Goal: Connect with others: Connect with others

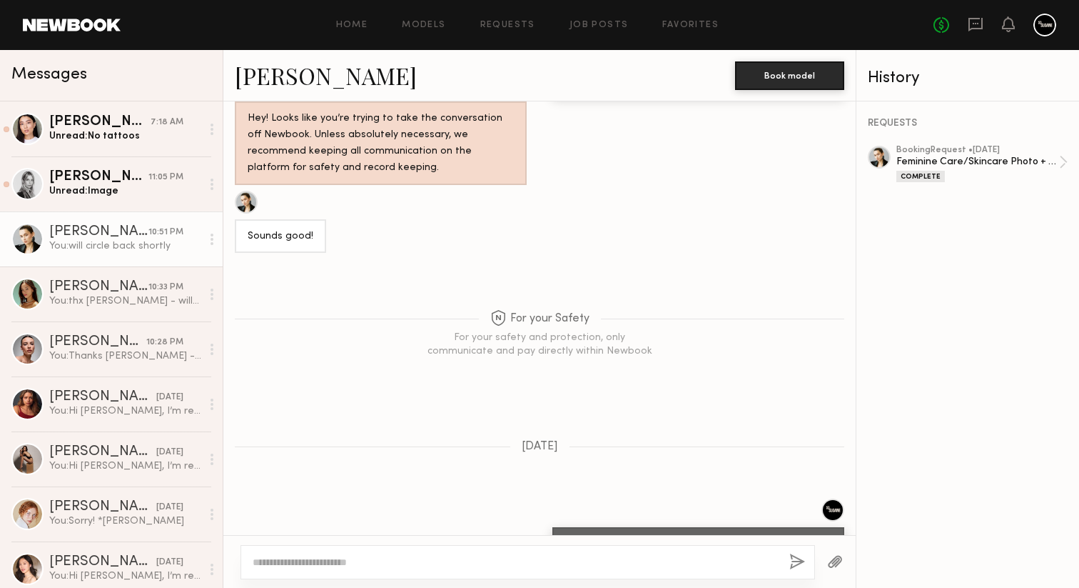
scroll to position [3520, 0]
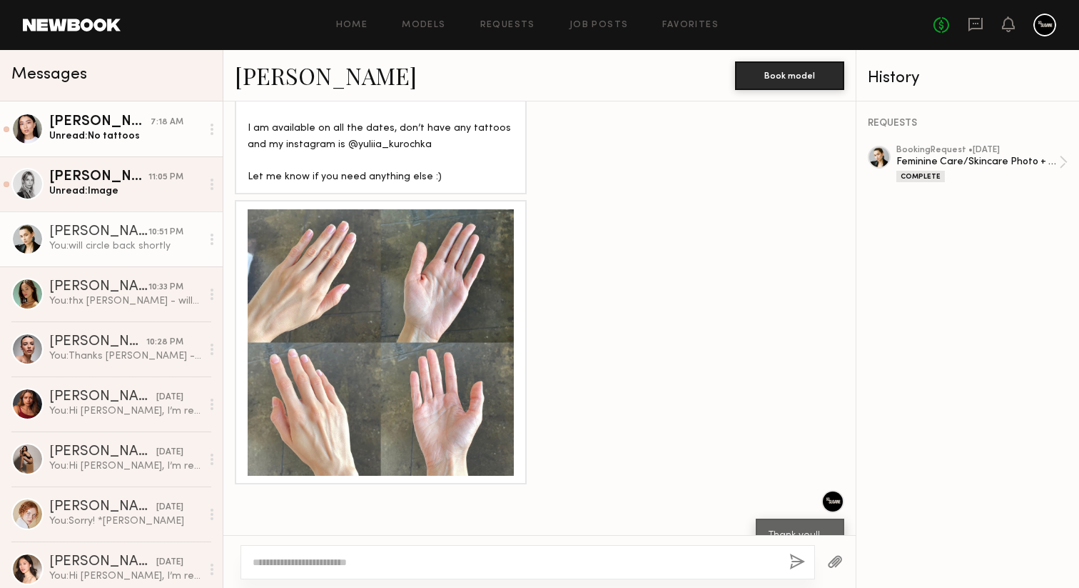
click at [98, 131] on div "Unread: No tattoos" at bounding box center [125, 136] width 152 height 14
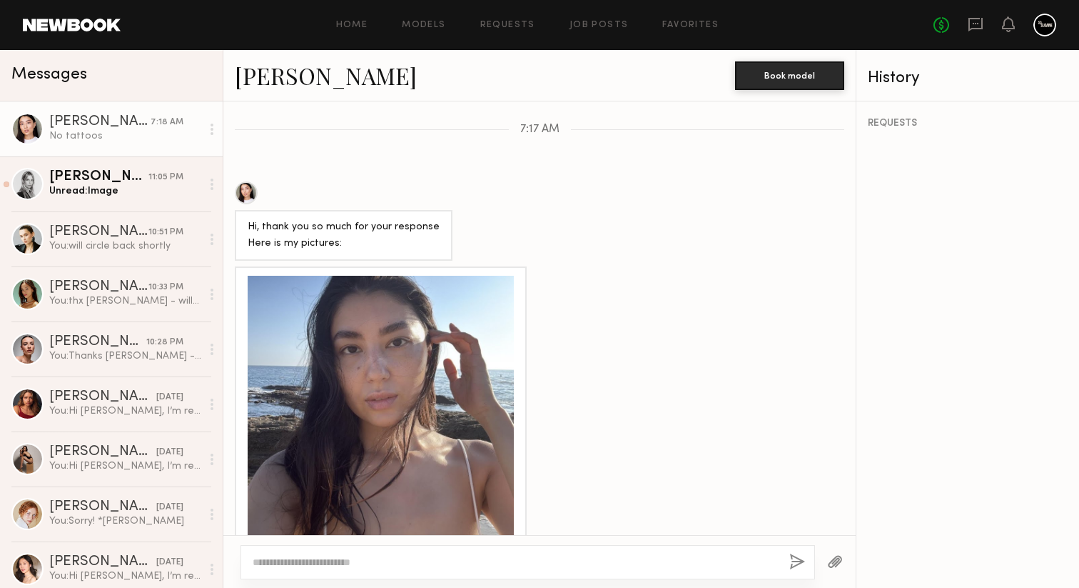
scroll to position [1282, 0]
click at [431, 363] on div at bounding box center [381, 410] width 266 height 266
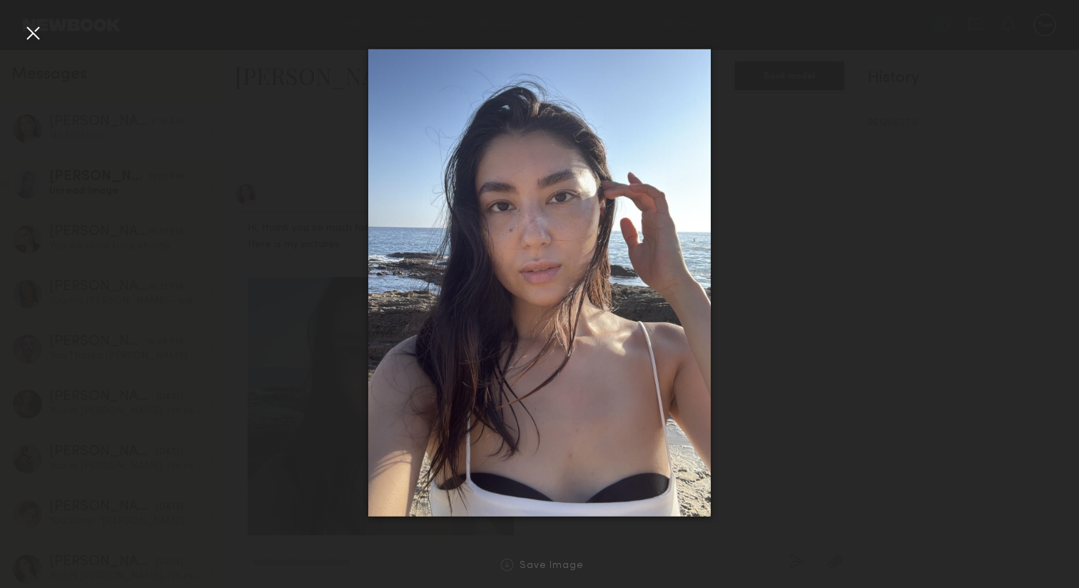
click at [31, 39] on div at bounding box center [32, 32] width 23 height 23
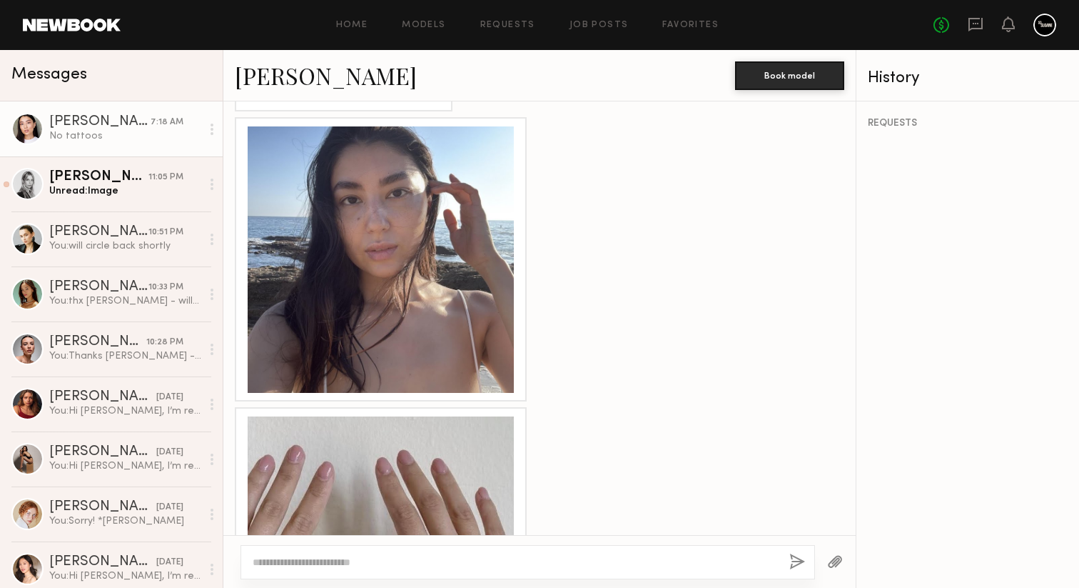
scroll to position [1471, 0]
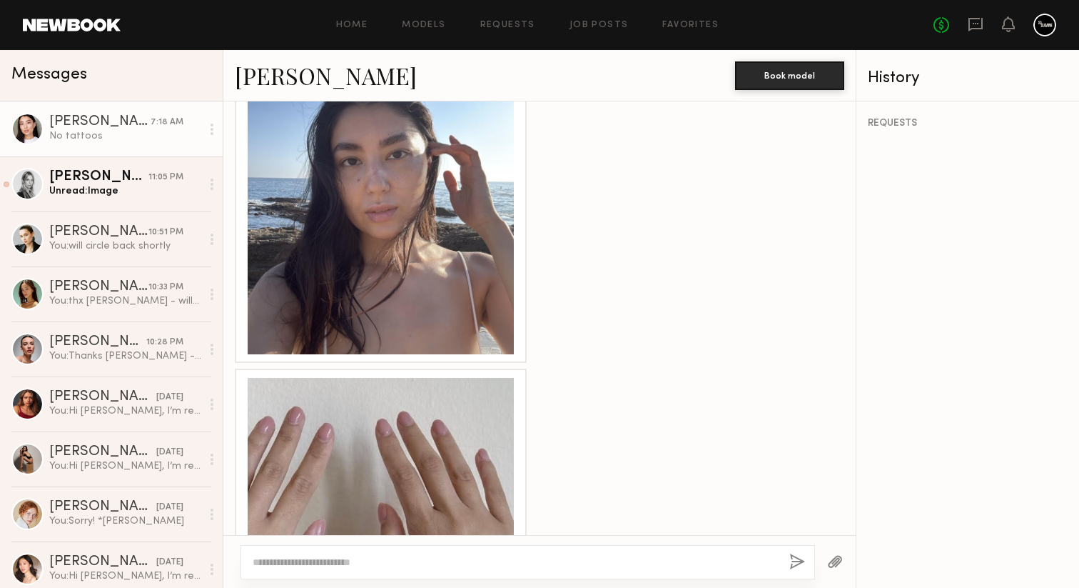
click at [422, 422] on div at bounding box center [381, 511] width 266 height 266
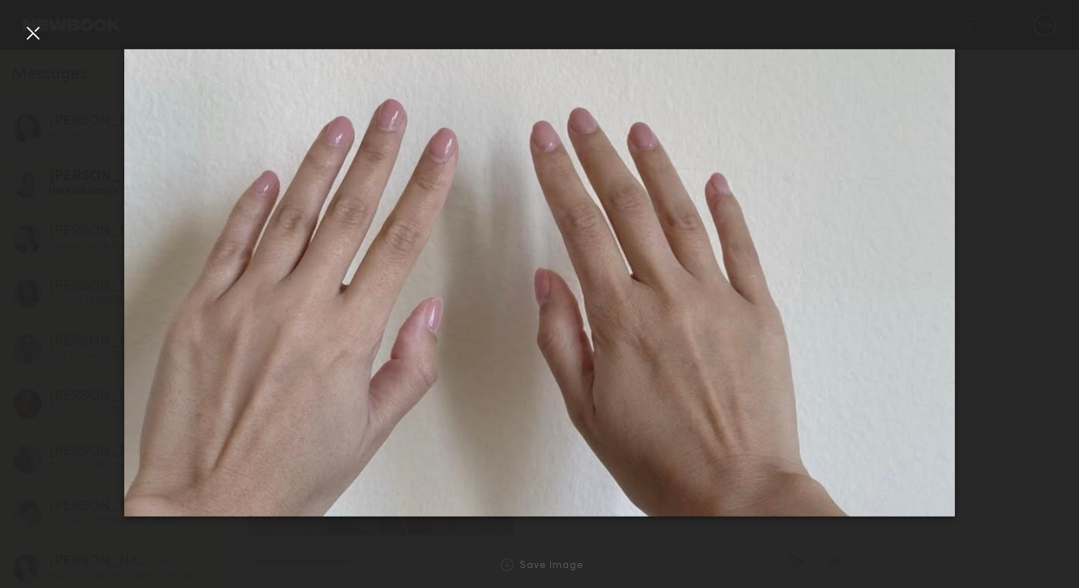
click at [44, 31] on div at bounding box center [539, 282] width 1079 height 519
click at [37, 32] on div at bounding box center [32, 32] width 23 height 23
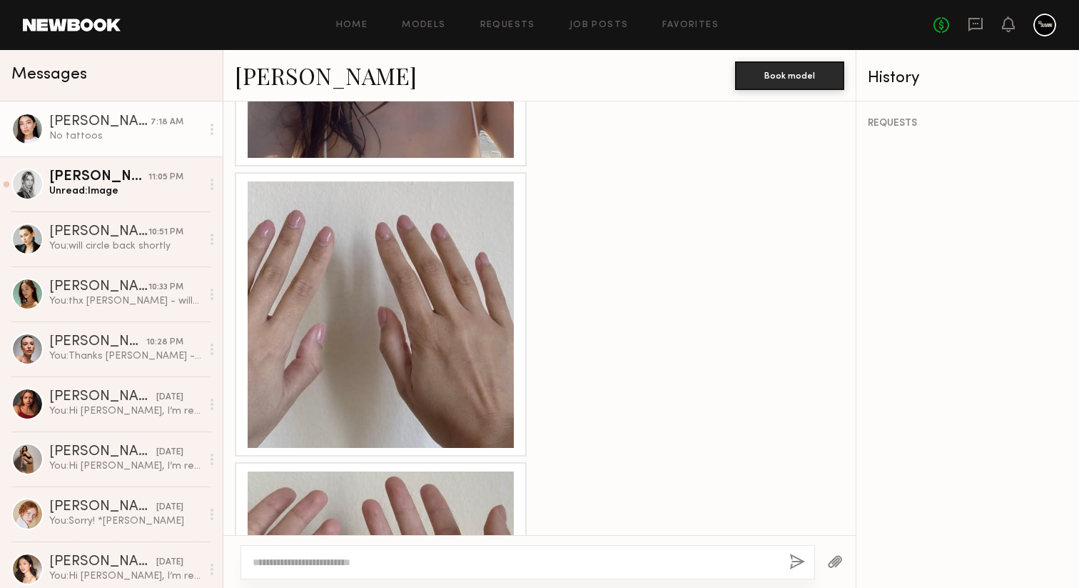
scroll to position [1782, 0]
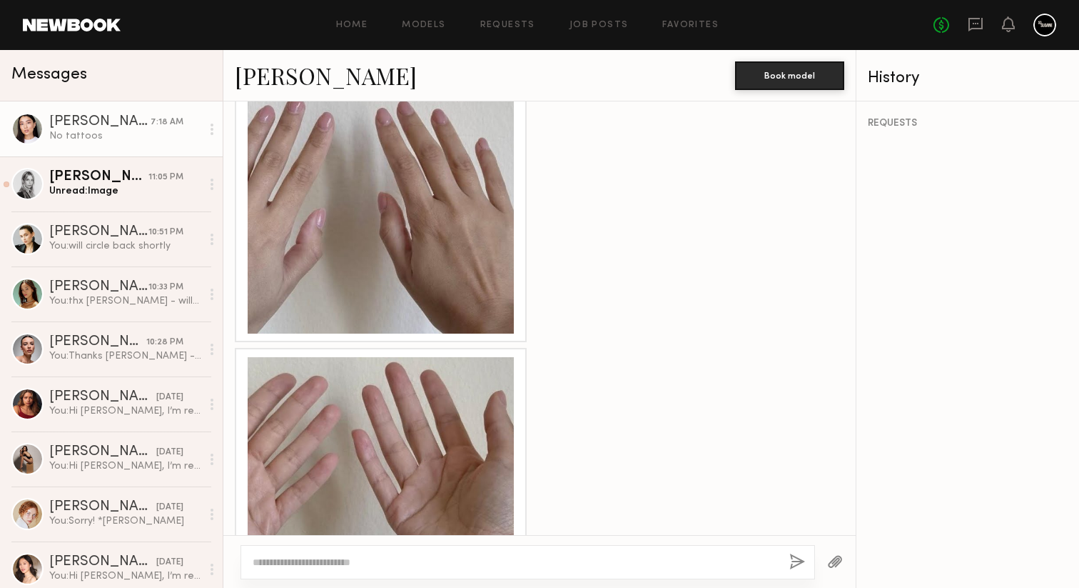
click at [351, 418] on div at bounding box center [381, 490] width 266 height 266
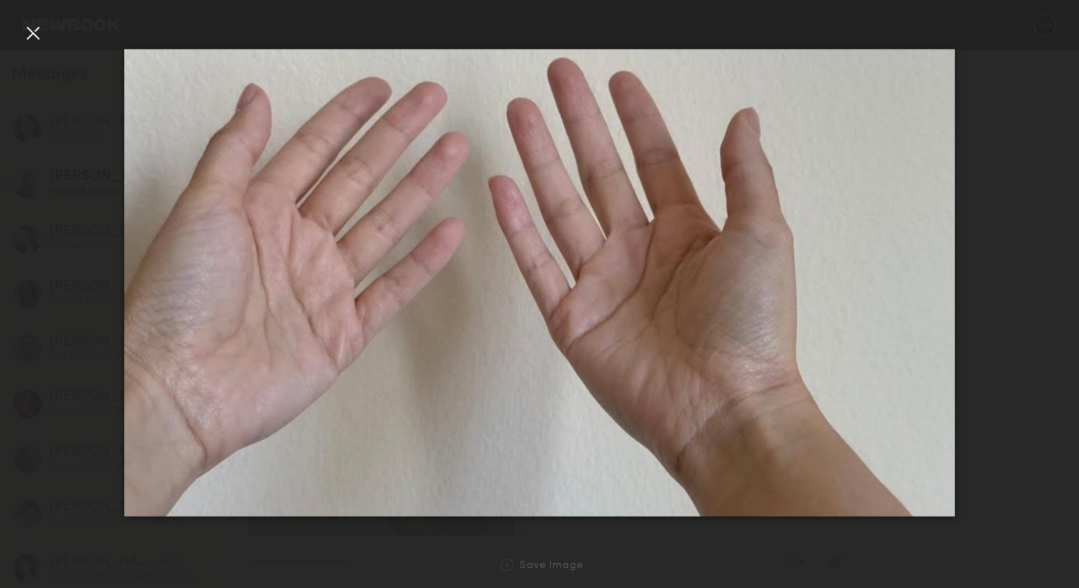
click at [35, 31] on div at bounding box center [32, 32] width 23 height 23
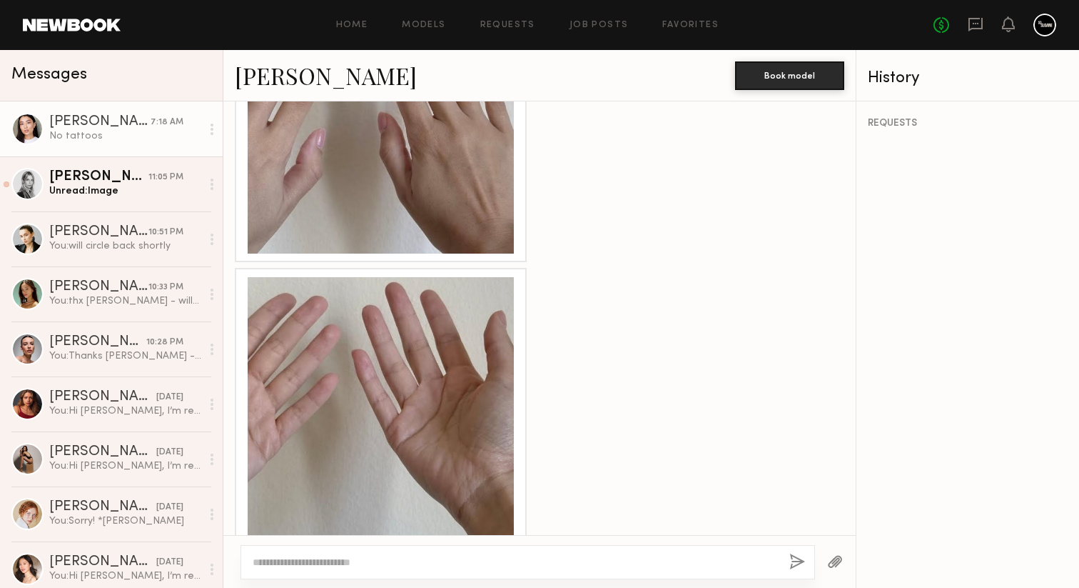
scroll to position [1951, 0]
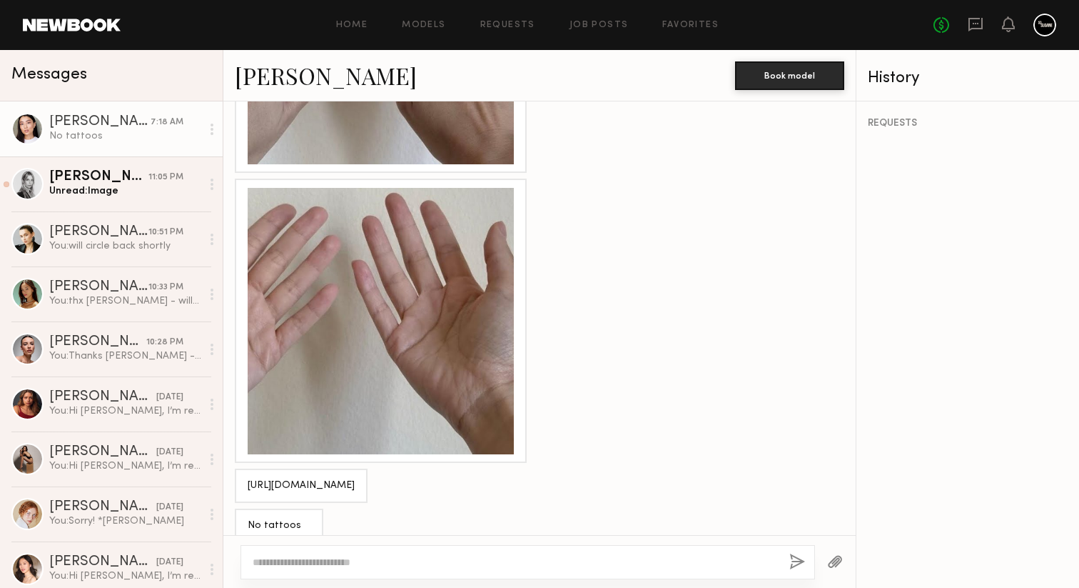
drag, startPoint x: 457, startPoint y: 465, endPoint x: 240, endPoint y: 460, distance: 217.1
click at [240, 468] on div "https://www.instagram.com/yasmeen_love_/" at bounding box center [301, 485] width 133 height 34
copy div "https://www.instagram.com/yasmeen_love_/"
drag, startPoint x: 268, startPoint y: 468, endPoint x: 962, endPoint y: 0, distance: 837.1
click at [0, 0] on nb-messenger-layout "Home Models Requests Job Posts Favorites Sign Out No fees up to $5,000 Messages…" at bounding box center [539, 294] width 1079 height 588
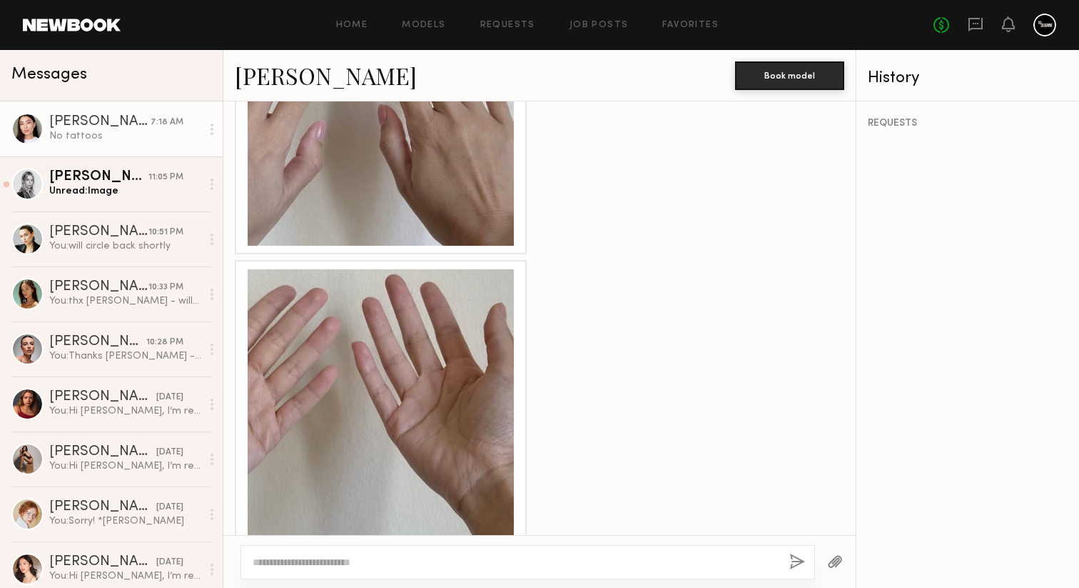
scroll to position [1868, 0]
click at [283, 64] on link "Altynay J." at bounding box center [326, 75] width 182 height 31
click at [473, 564] on textarea at bounding box center [515, 562] width 525 height 14
type textarea "**********"
click at [795, 552] on div "**********" at bounding box center [528, 562] width 575 height 34
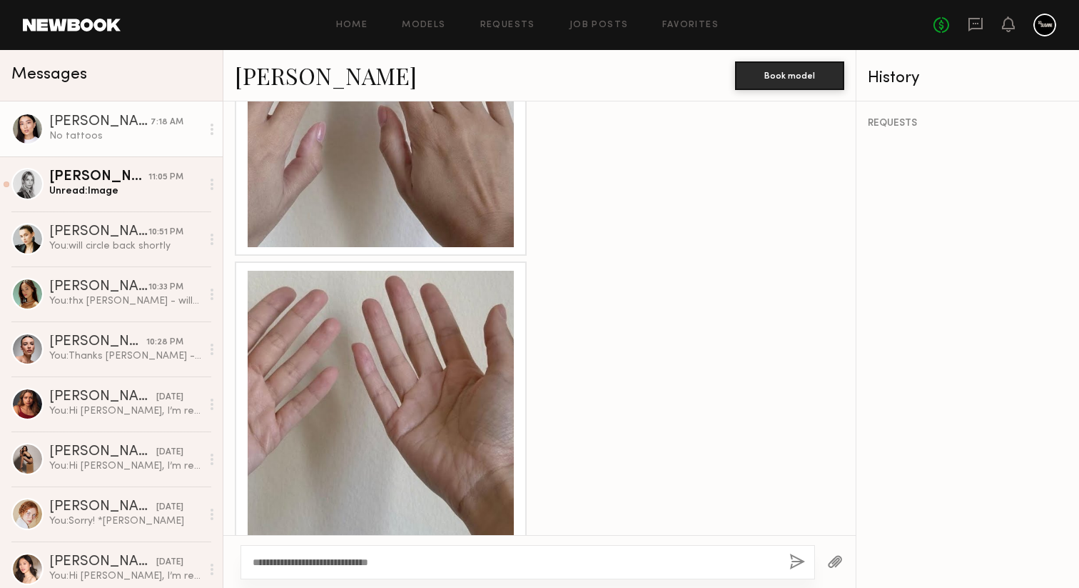
click at [797, 559] on button "button" at bounding box center [798, 562] width 16 height 18
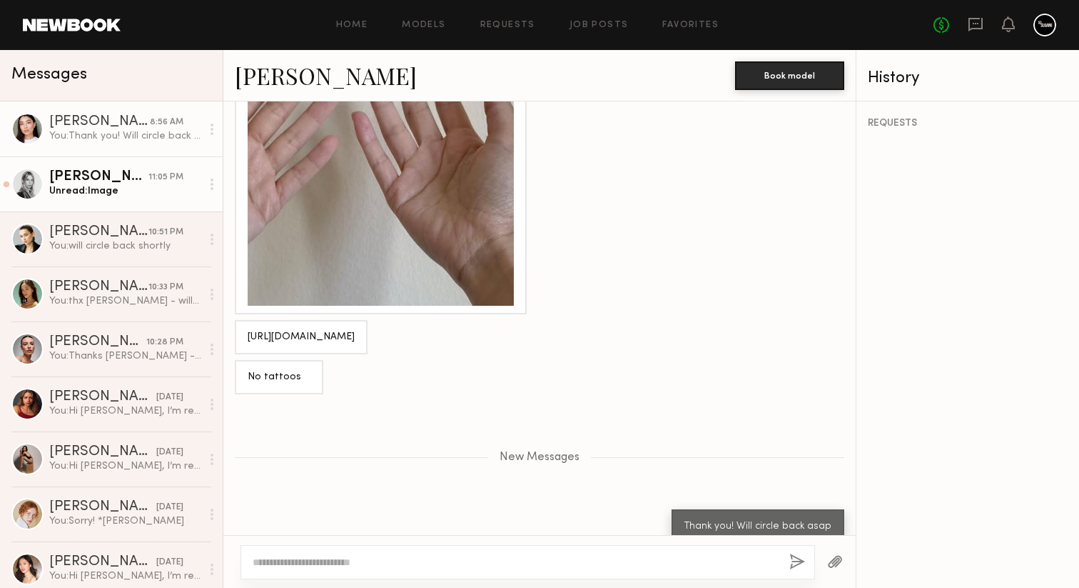
click at [122, 175] on div "Veronika M." at bounding box center [98, 177] width 99 height 14
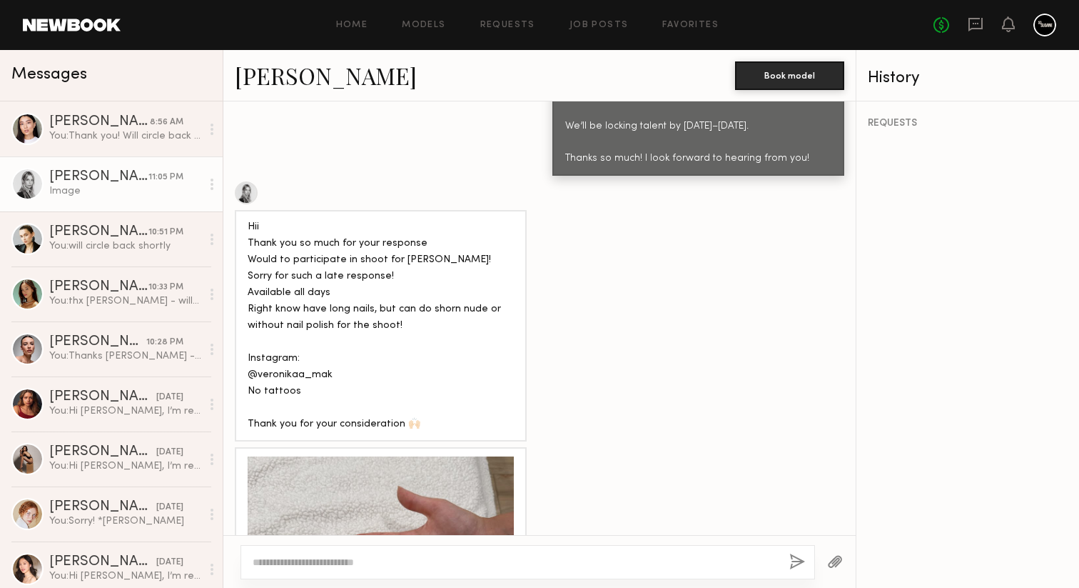
scroll to position [1109, 0]
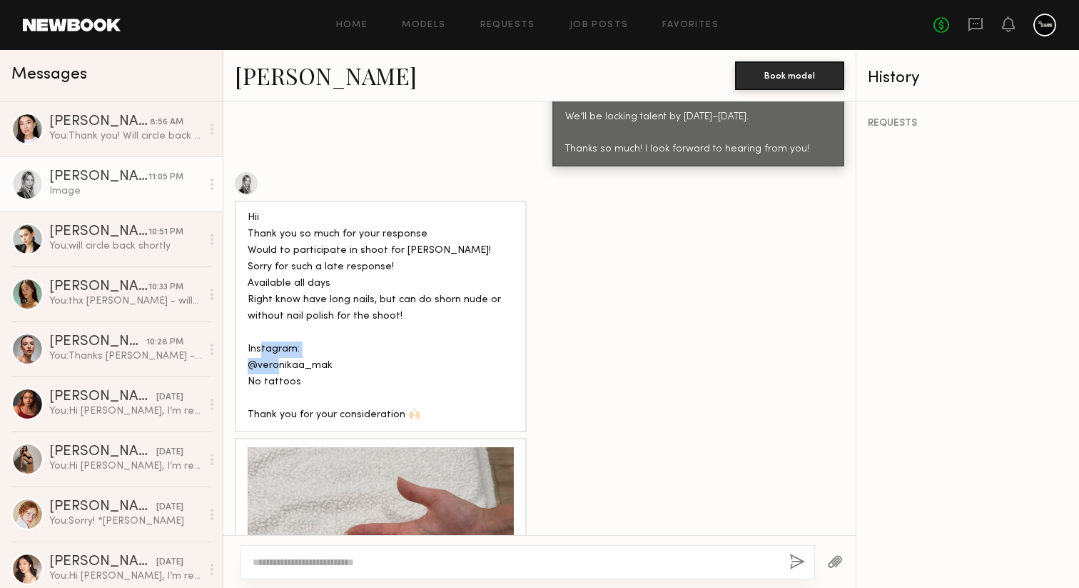
drag, startPoint x: 338, startPoint y: 343, endPoint x: 238, endPoint y: 344, distance: 100.7
click at [238, 344] on div "Hii Thank you so much for your response Would to participate in shoot for Rael!…" at bounding box center [381, 316] width 292 height 231
copy div "@veronikaa_mak"
click at [278, 81] on link "Veronika M." at bounding box center [326, 75] width 182 height 31
copy div "@veronikaa_mak"
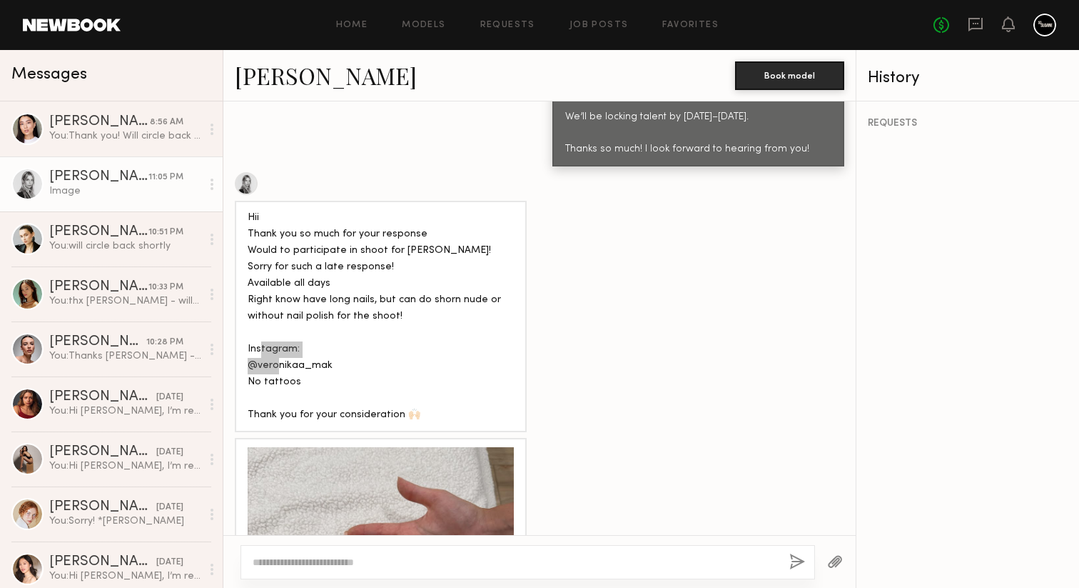
drag, startPoint x: 318, startPoint y: 343, endPoint x: 867, endPoint y: 2, distance: 646.6
click at [0, 0] on nb-messenger-layout "Home Models Requests Job Posts Favorites Sign Out No fees up to $5,000 Messages…" at bounding box center [539, 294] width 1079 height 588
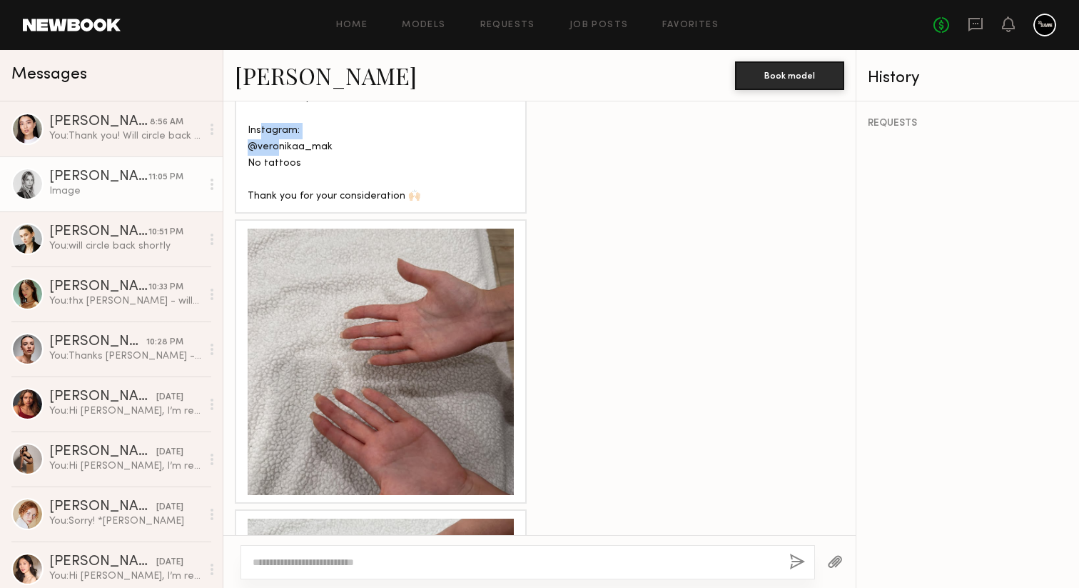
scroll to position [1347, 0]
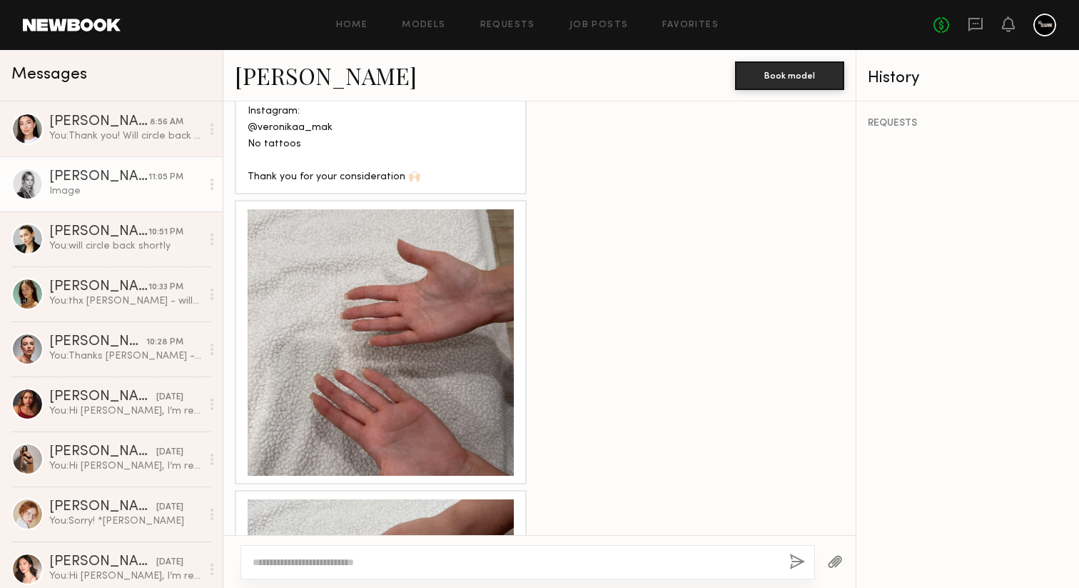
click at [410, 321] on div at bounding box center [381, 342] width 266 height 266
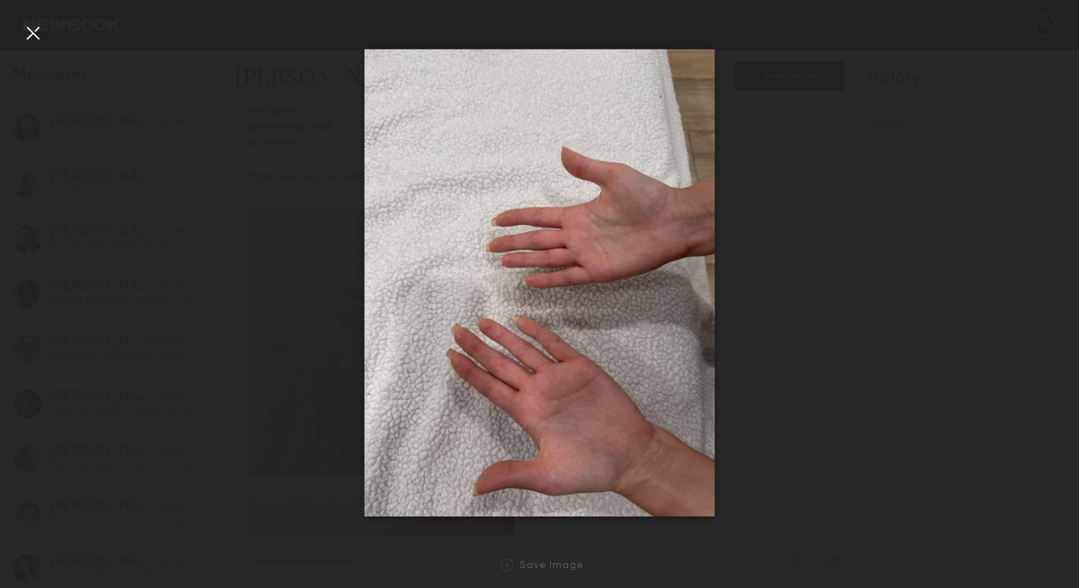
click at [36, 32] on div at bounding box center [32, 32] width 23 height 23
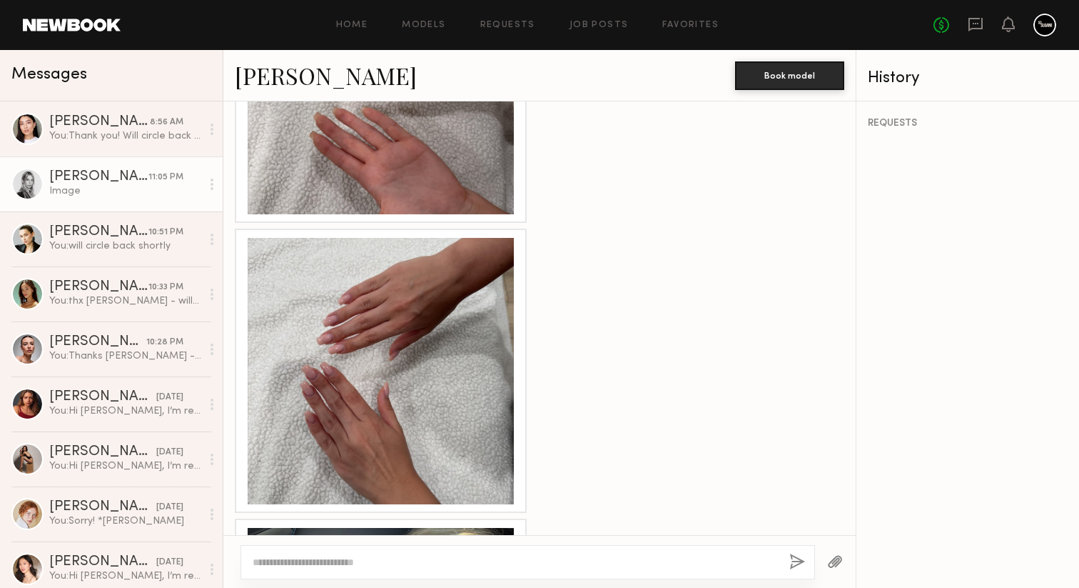
scroll to position [1618, 0]
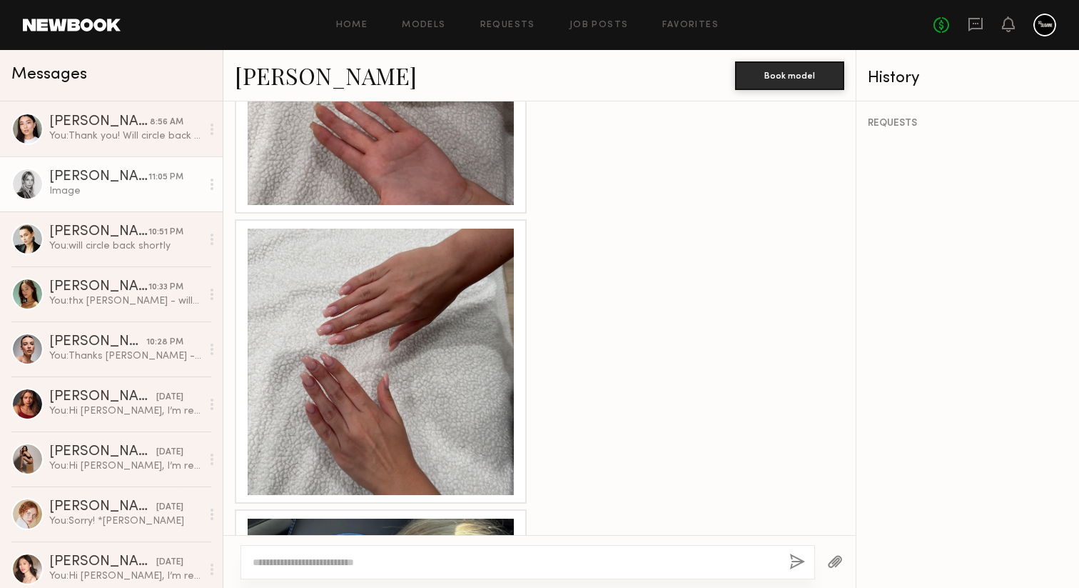
click at [371, 410] on div at bounding box center [381, 361] width 266 height 266
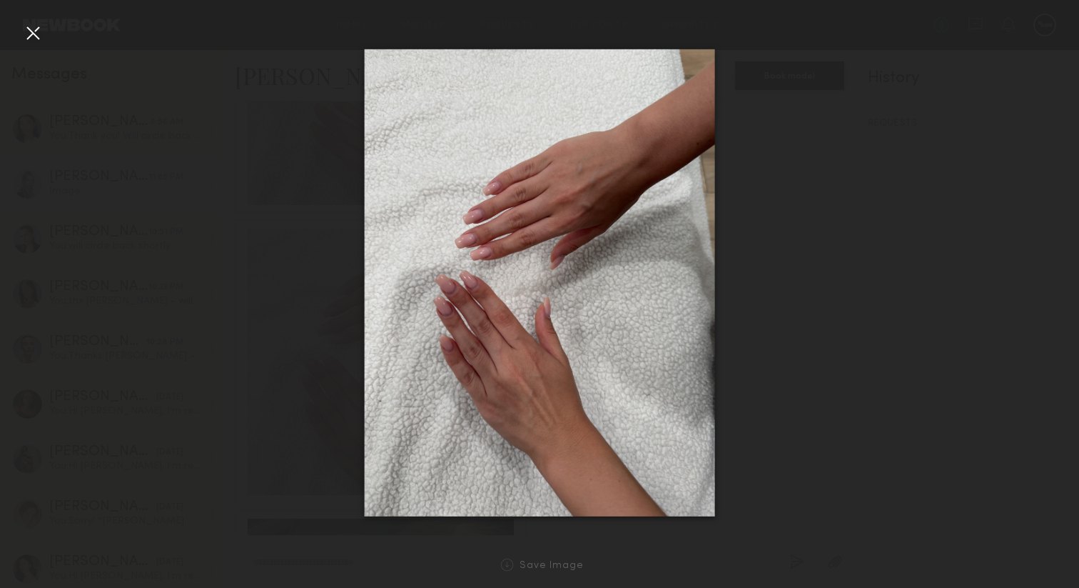
click at [29, 26] on div at bounding box center [32, 32] width 23 height 23
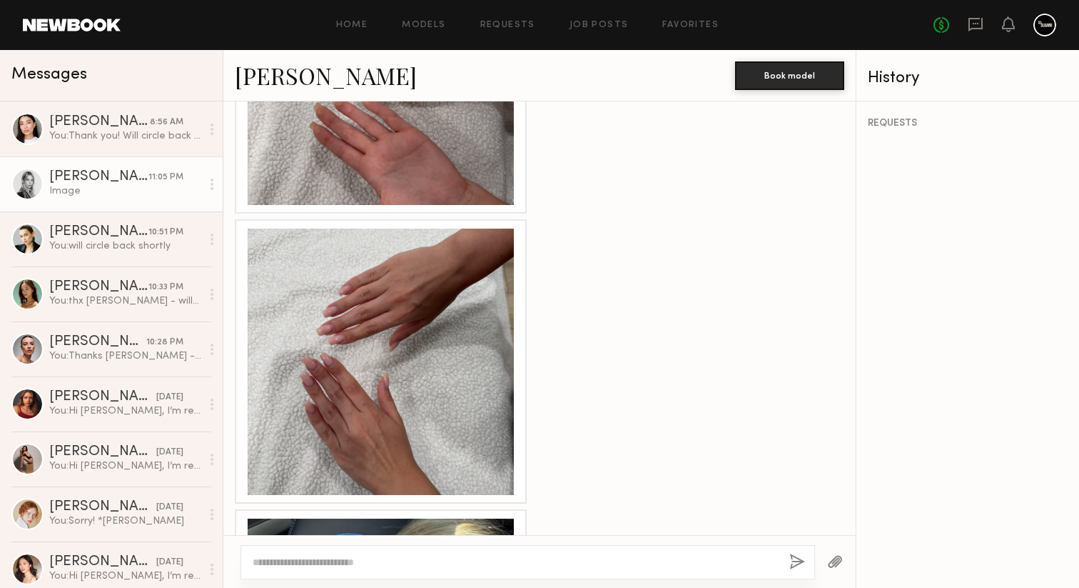
scroll to position [1866, 0]
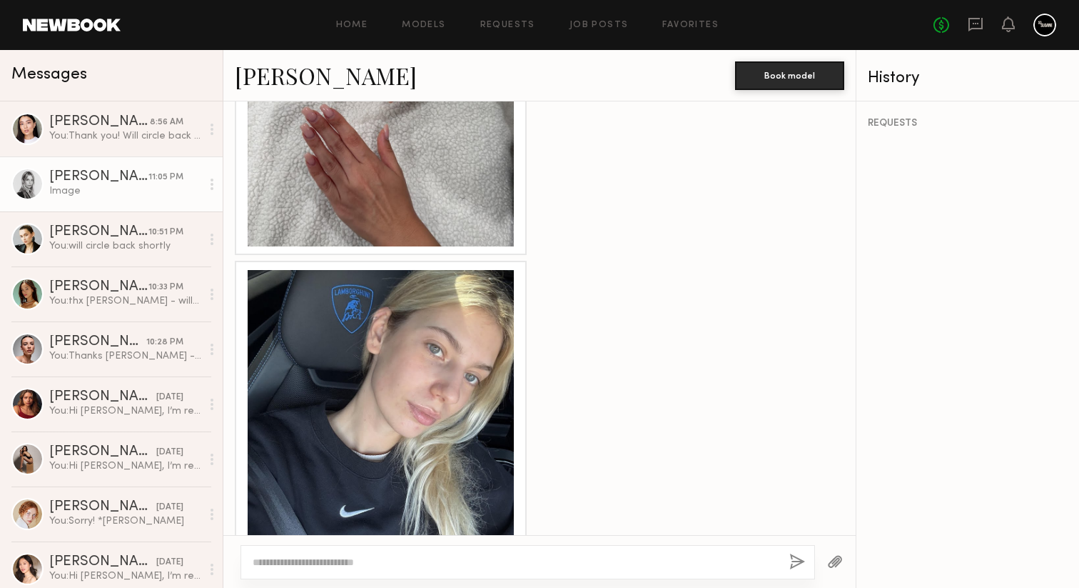
click at [380, 332] on div at bounding box center [381, 403] width 266 height 266
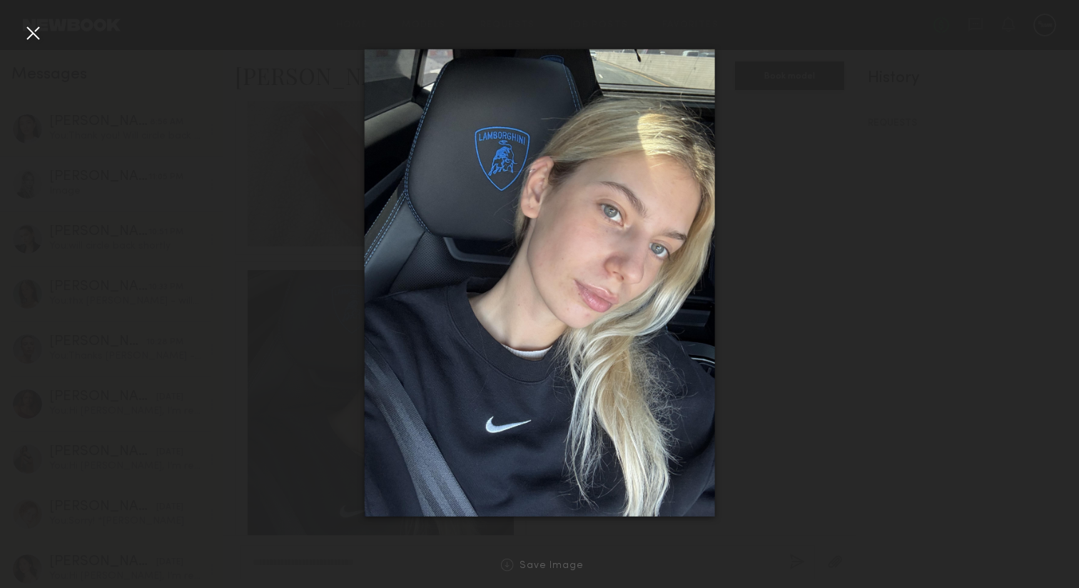
click at [19, 31] on div at bounding box center [539, 282] width 1079 height 519
click at [27, 34] on div at bounding box center [32, 32] width 23 height 23
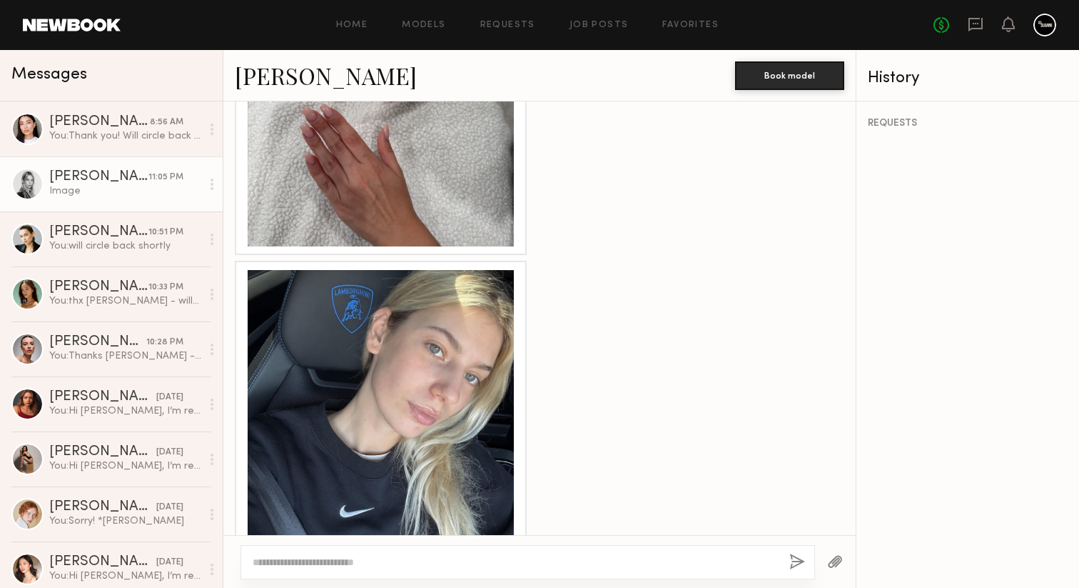
click at [466, 562] on textarea at bounding box center [515, 562] width 525 height 14
type textarea "**********"
click at [798, 562] on button "button" at bounding box center [798, 562] width 16 height 18
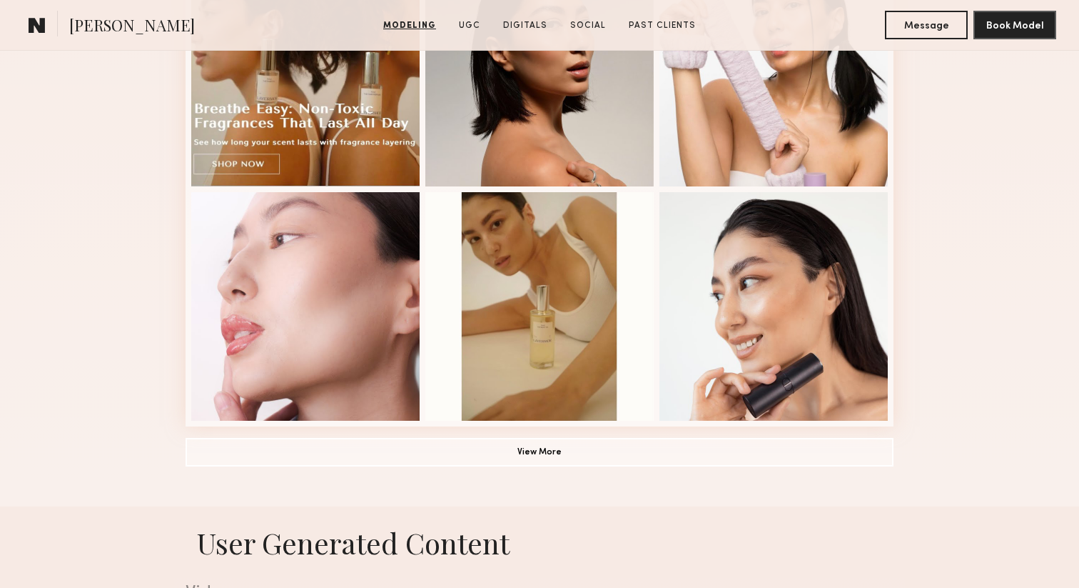
scroll to position [954, 0]
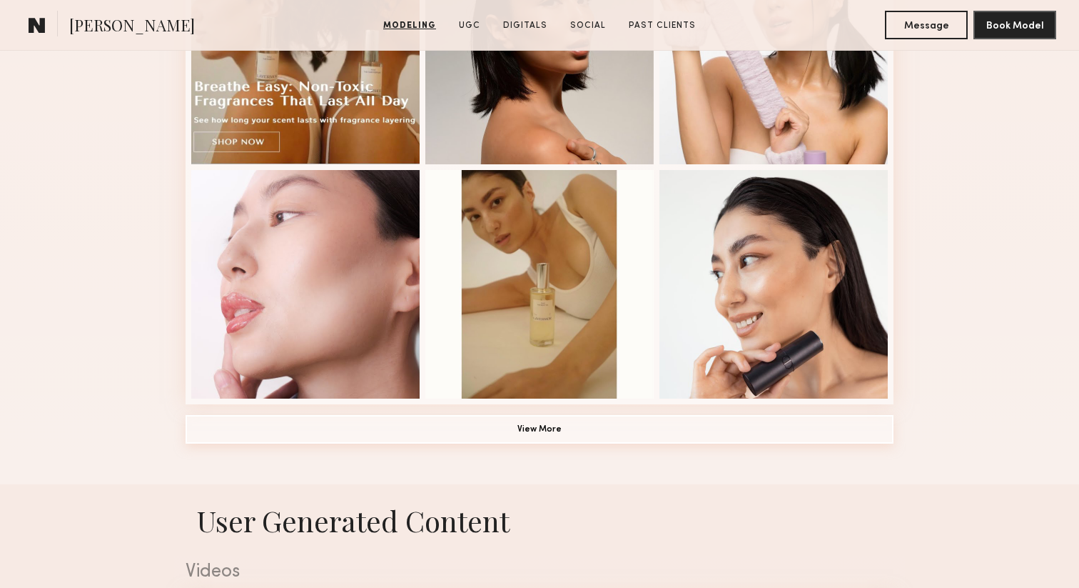
click at [569, 433] on button "View More" at bounding box center [540, 429] width 708 height 29
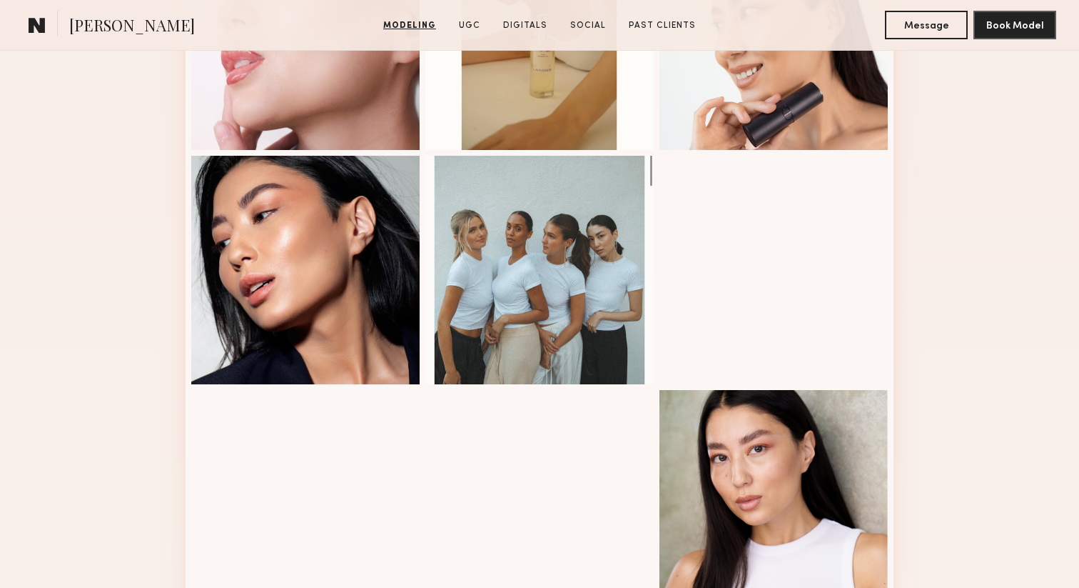
scroll to position [1356, 0]
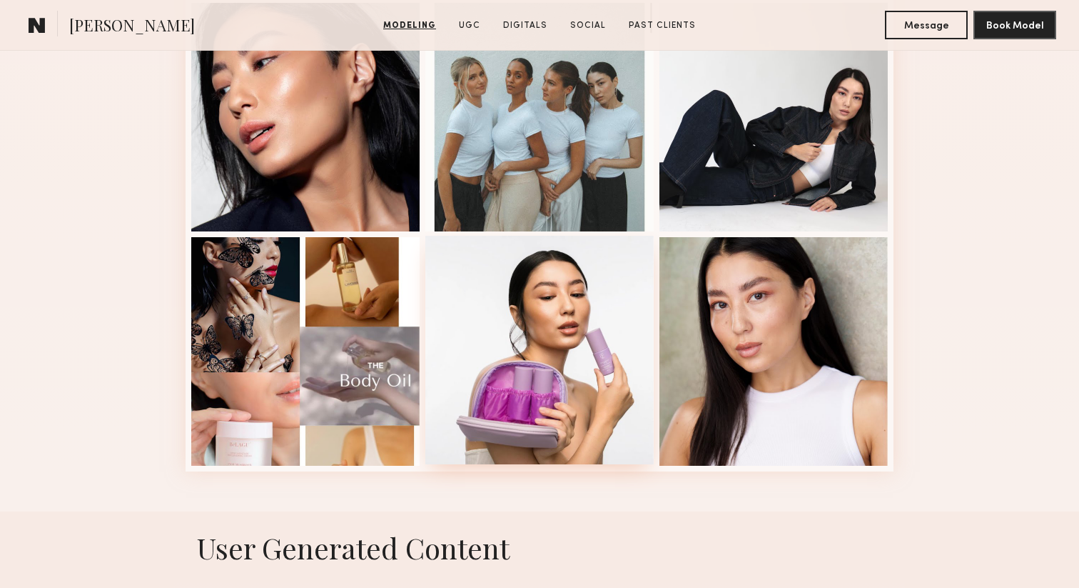
click at [559, 370] on div at bounding box center [539, 350] width 228 height 228
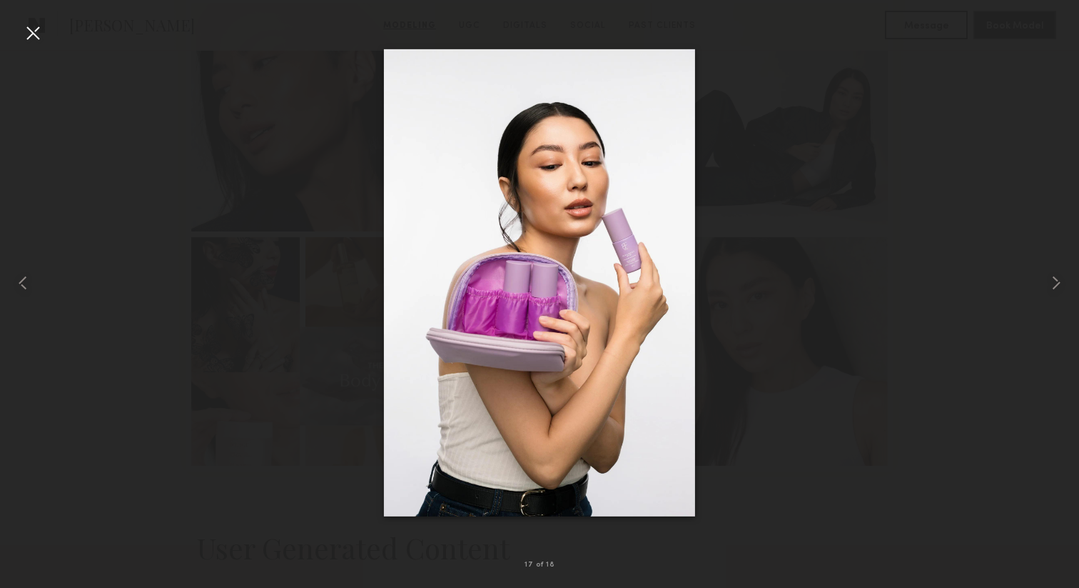
drag, startPoint x: 590, startPoint y: 320, endPoint x: 615, endPoint y: 344, distance: 34.3
click at [0, 0] on nb-gallery-light "17 of 18" at bounding box center [539, 294] width 1079 height 588
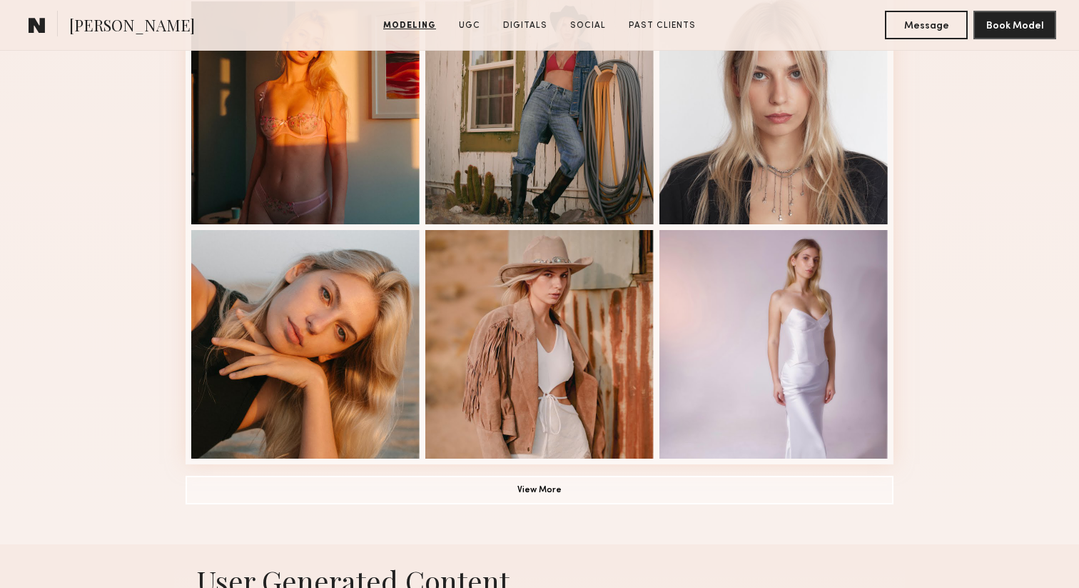
scroll to position [921, 0]
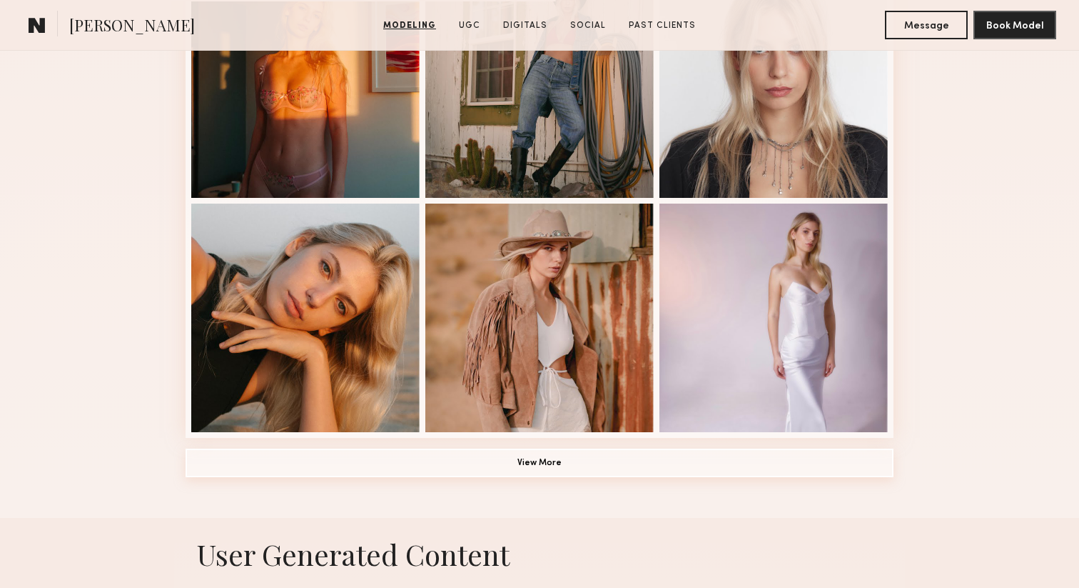
click at [554, 468] on button "View More" at bounding box center [540, 462] width 708 height 29
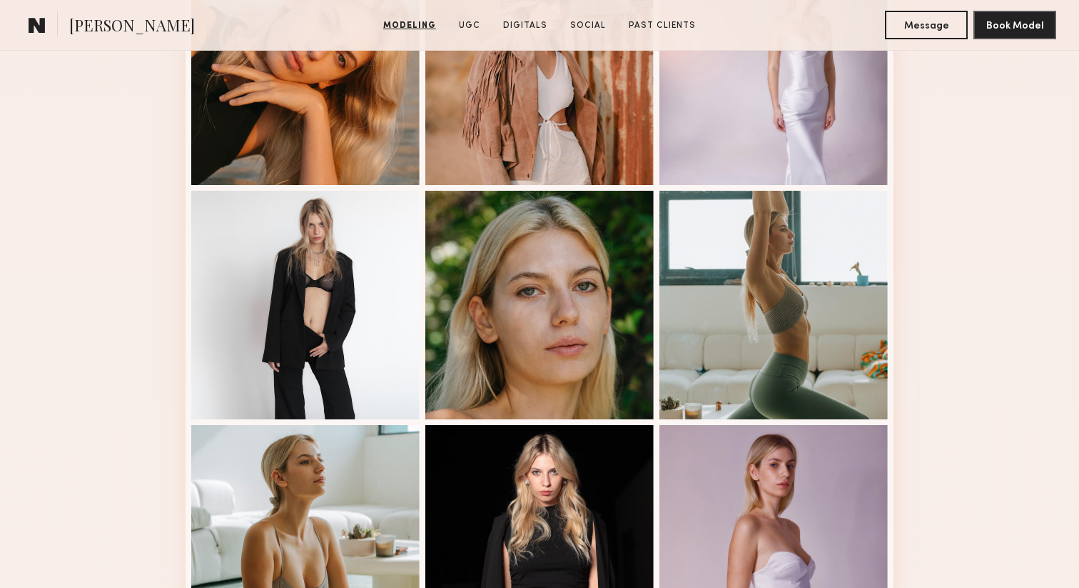
scroll to position [1166, 0]
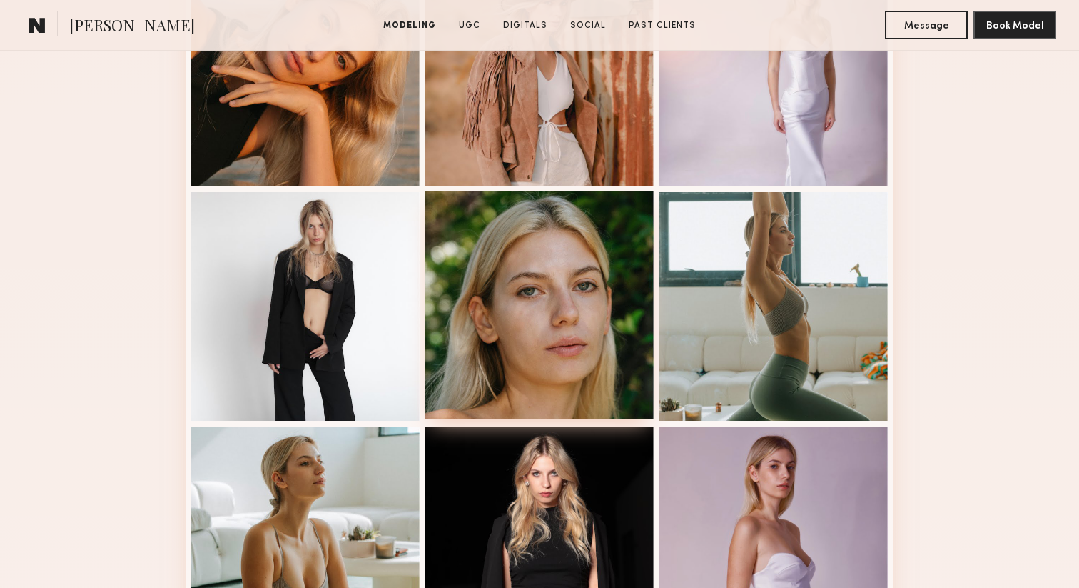
click at [579, 320] on div at bounding box center [539, 305] width 228 height 228
